Goal: Use online tool/utility: Utilize a website feature to perform a specific function

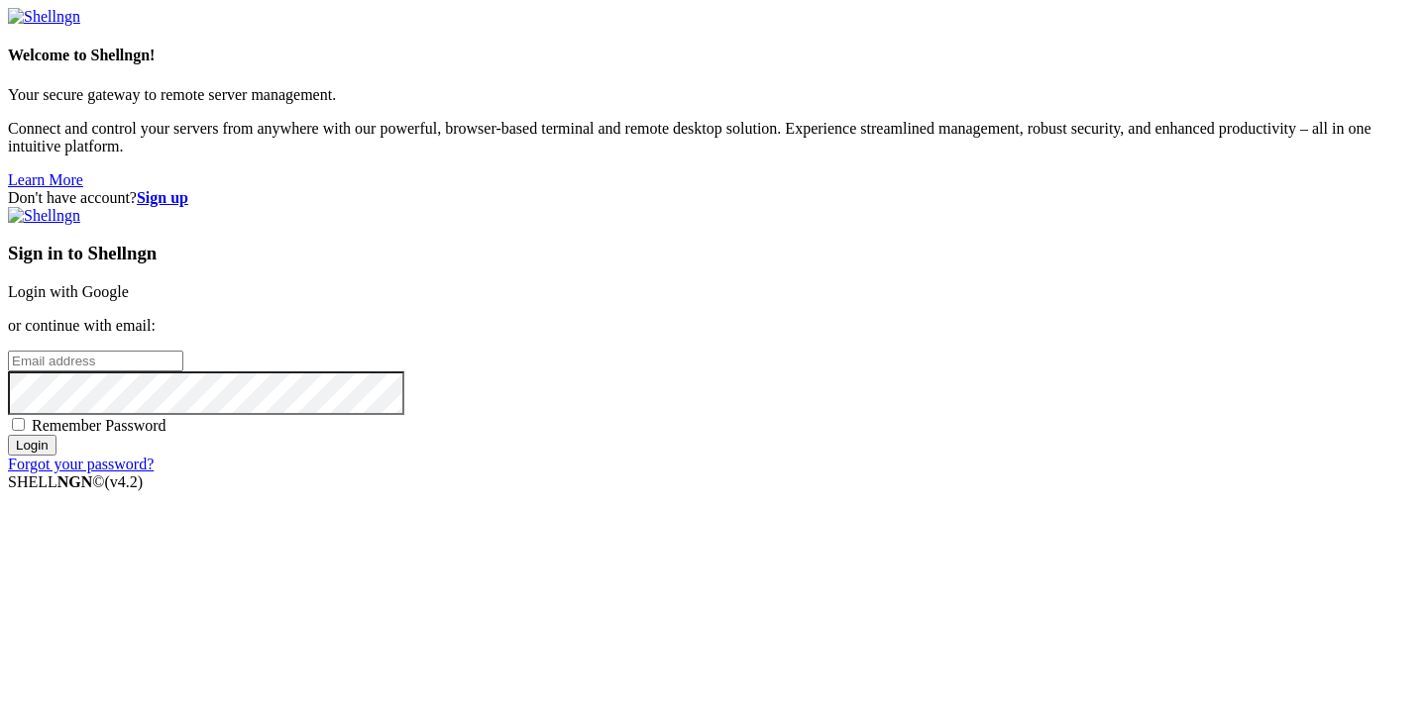
type input "[PERSON_NAME][EMAIL_ADDRESS][DOMAIN_NAME]"
click at [56, 456] on input "Login" at bounding box center [32, 445] width 49 height 21
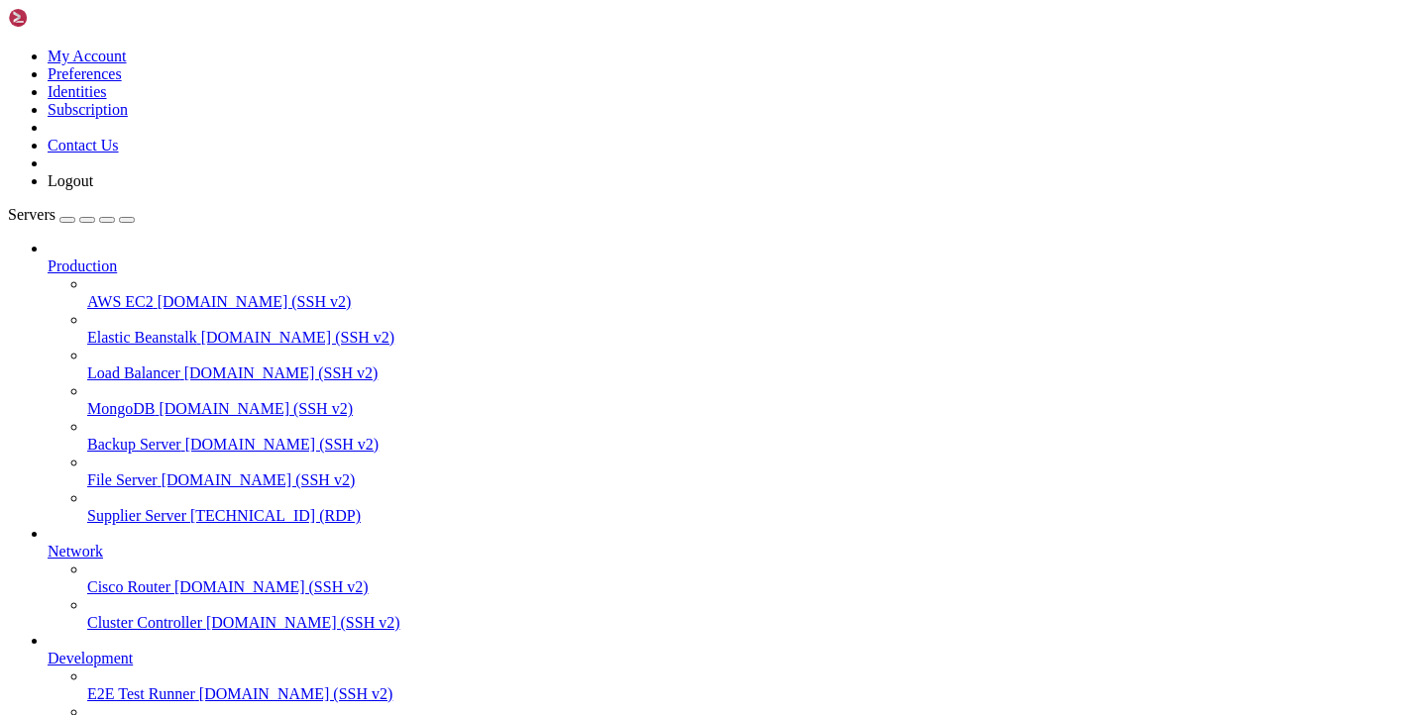
click at [156, 507] on span "Supplier Server" at bounding box center [136, 515] width 99 height 17
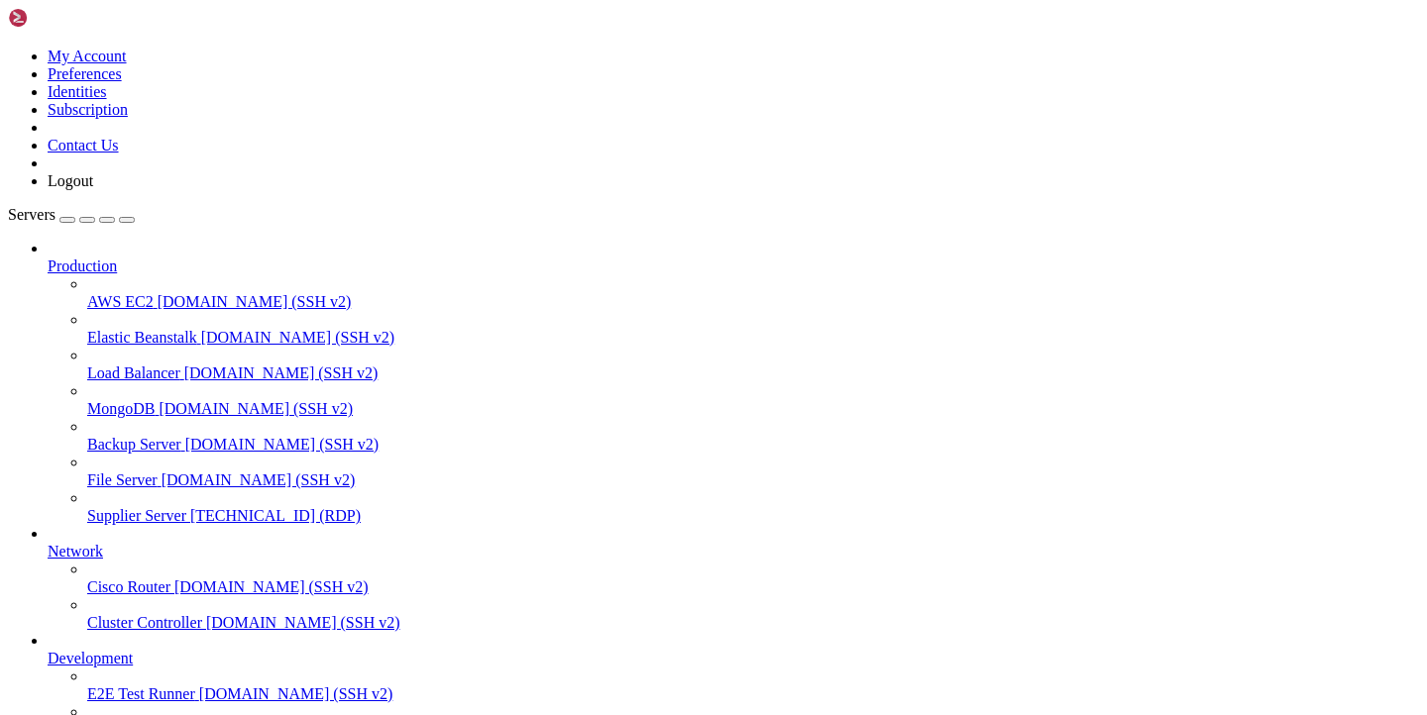
drag, startPoint x: 222, startPoint y: 1494, endPoint x: 366, endPoint y: 1491, distance: 143.7
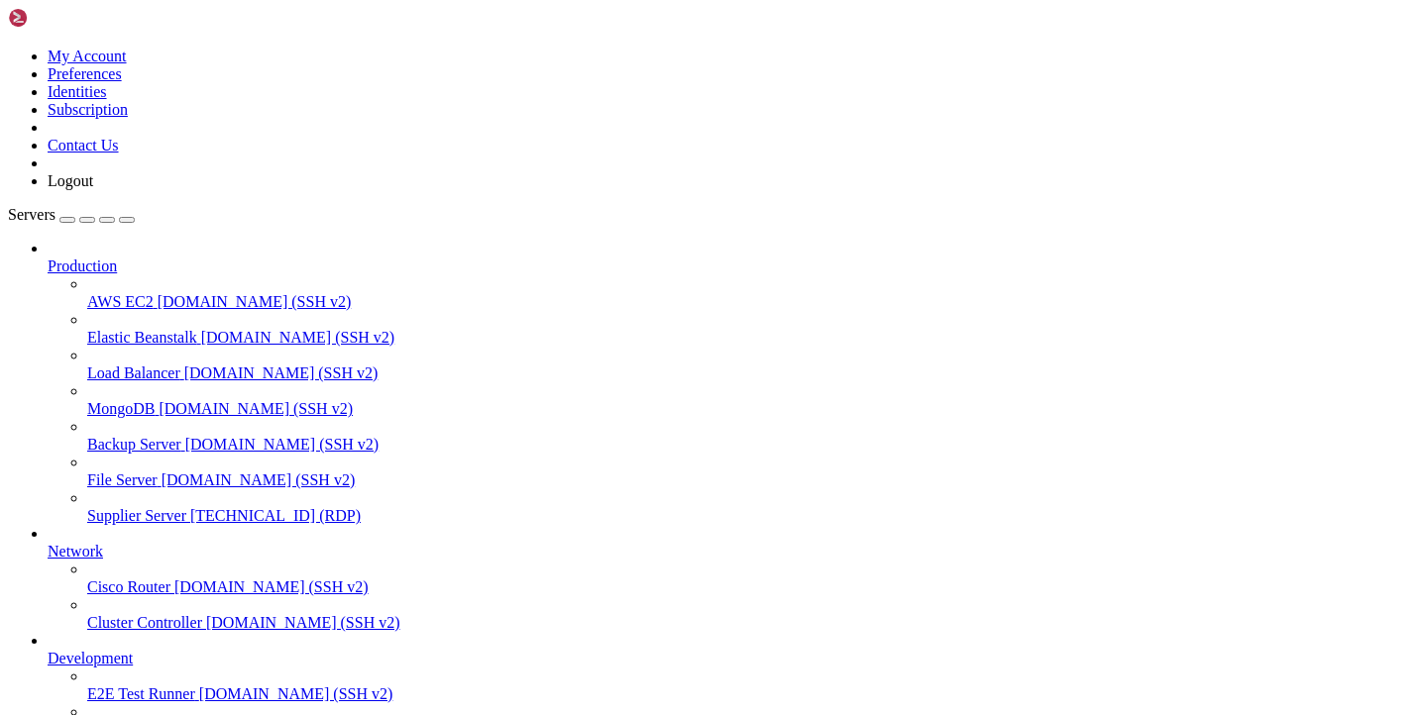
click at [87, 507] on icon at bounding box center [87, 507] width 0 height 0
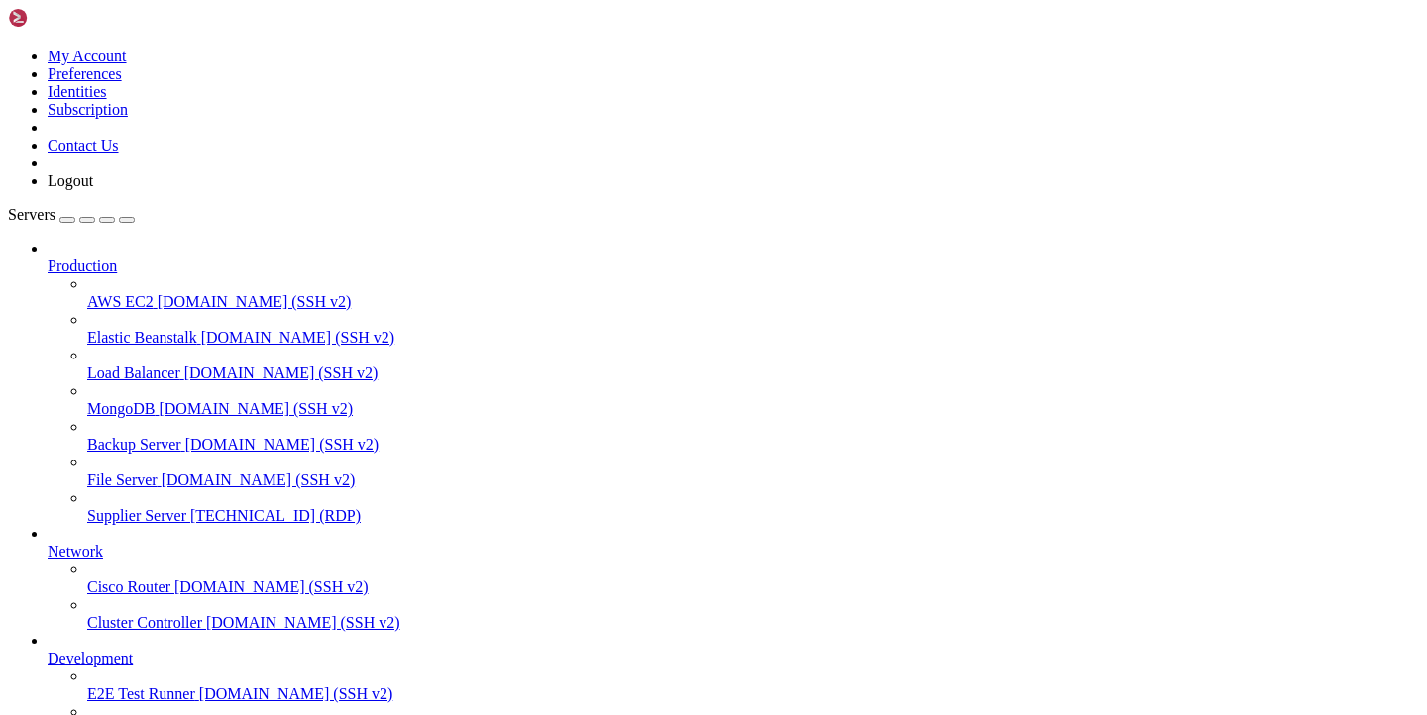
drag, startPoint x: 221, startPoint y: 1294, endPoint x: 401, endPoint y: 1290, distance: 180.4
